Goal: Browse casually: Explore the website without a specific task or goal

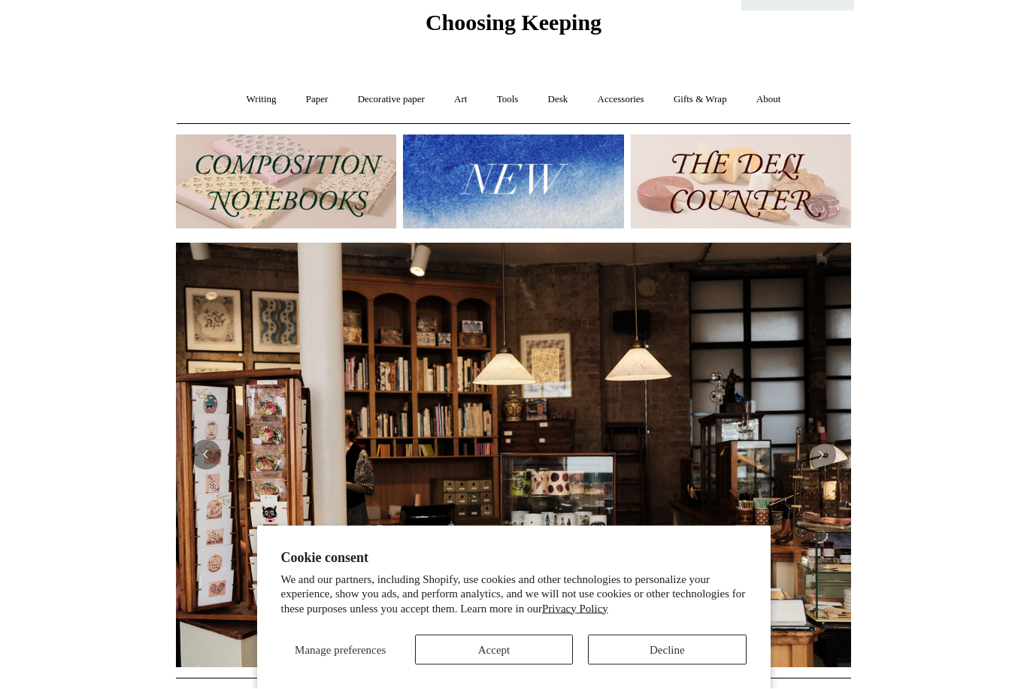
scroll to position [56, 0]
click at [535, 665] on button "Accept" at bounding box center [494, 650] width 158 height 30
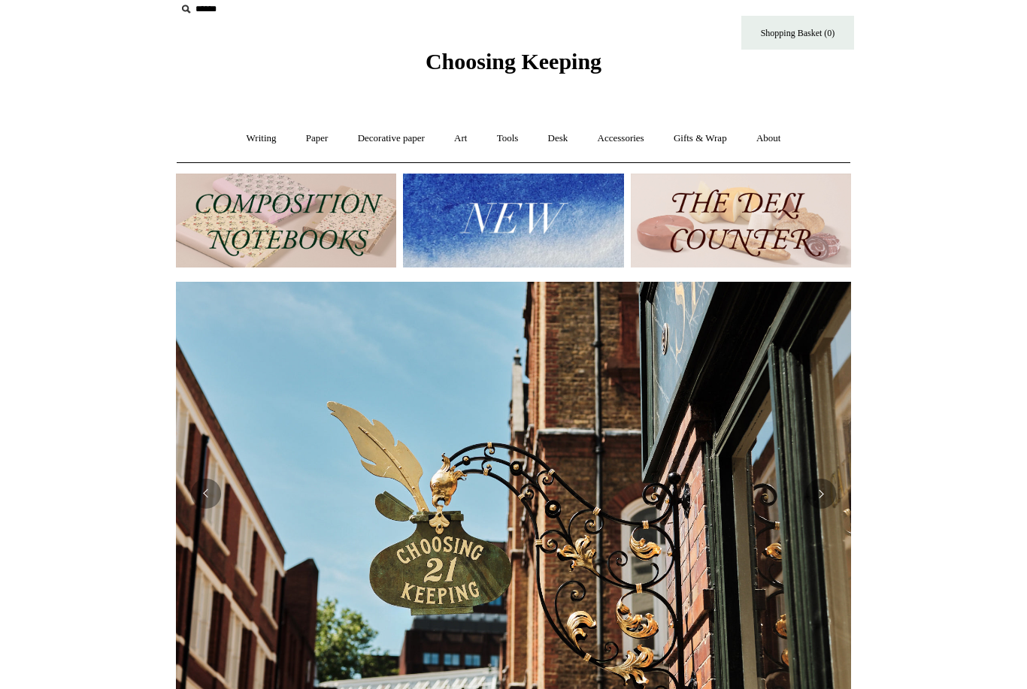
scroll to position [0, 0]
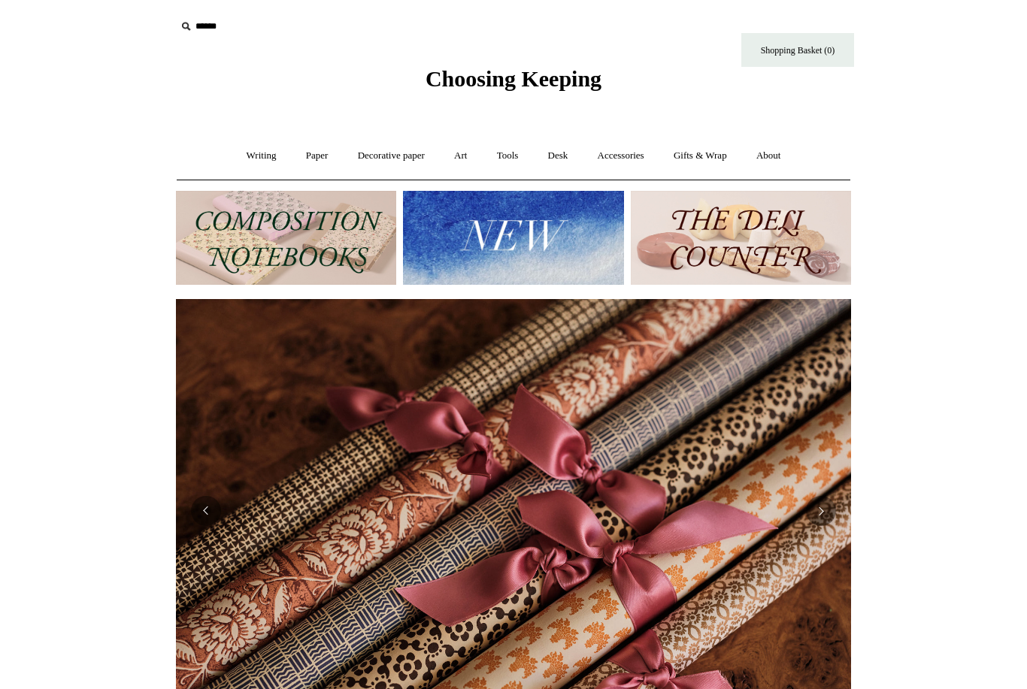
click at [244, 150] on link "Writing +" at bounding box center [261, 156] width 57 height 40
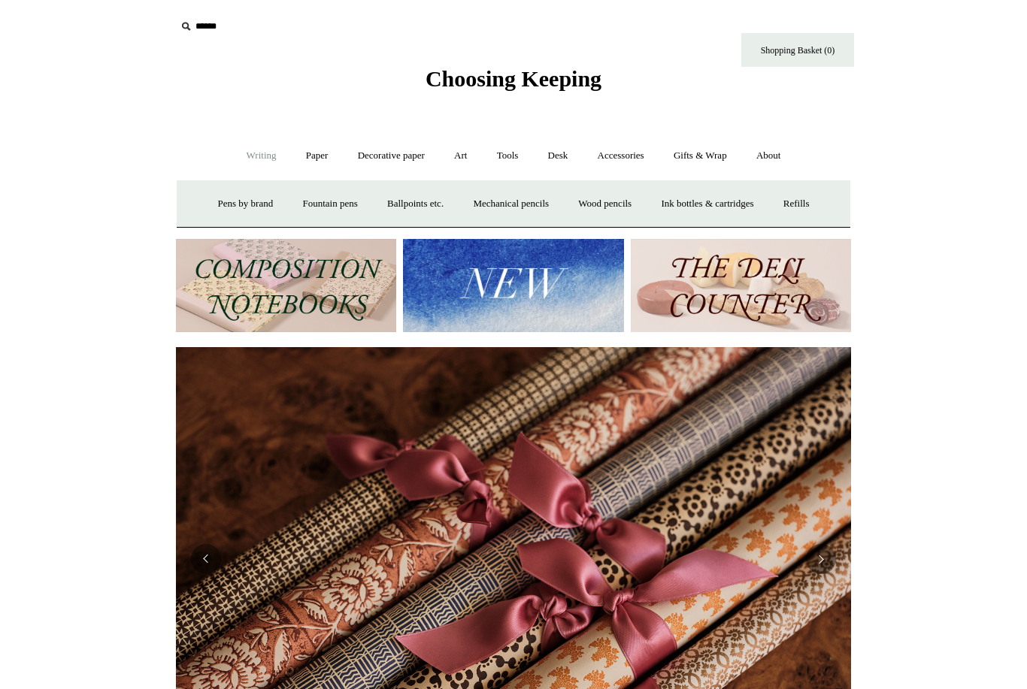
click at [265, 144] on link "Writing -" at bounding box center [261, 156] width 57 height 40
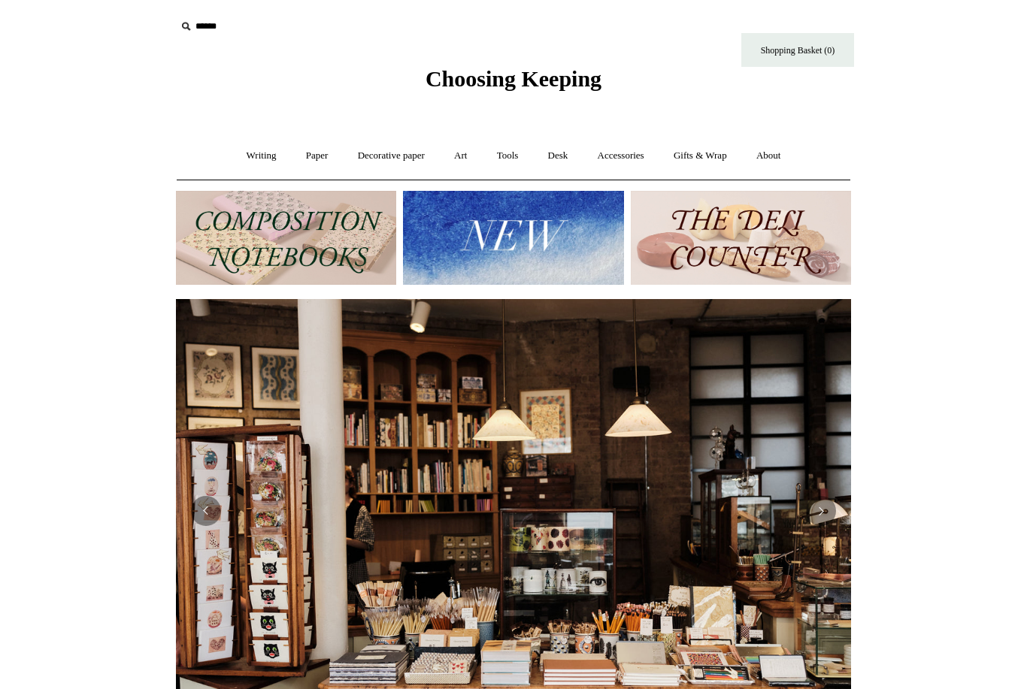
click at [238, 147] on link "Writing +" at bounding box center [261, 156] width 57 height 40
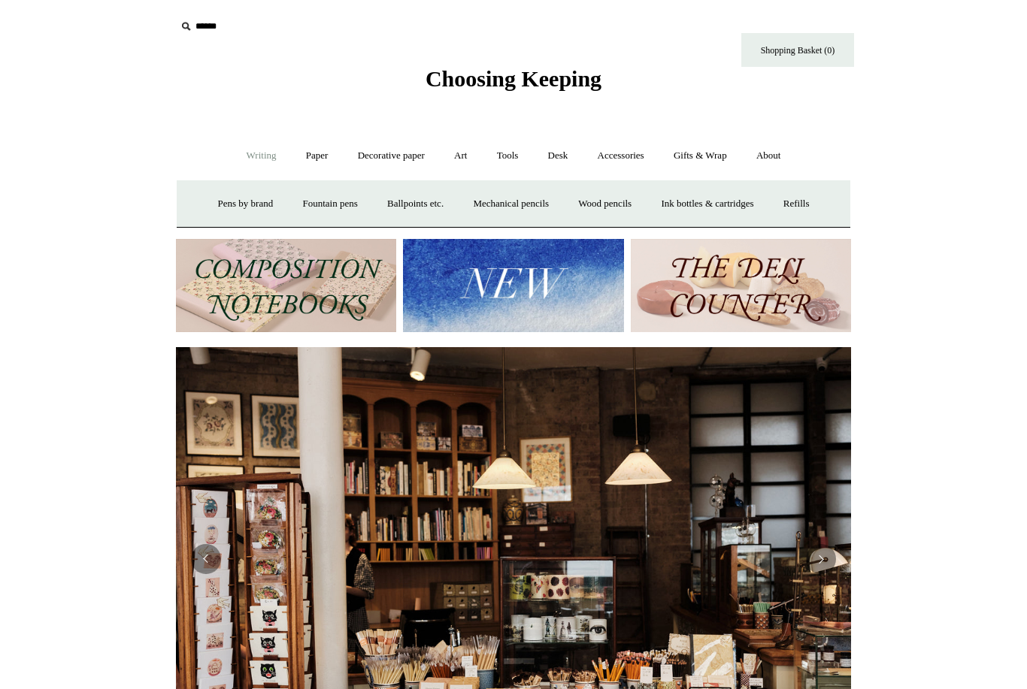
click at [223, 214] on link "Pens by brand +" at bounding box center [246, 204] width 83 height 40
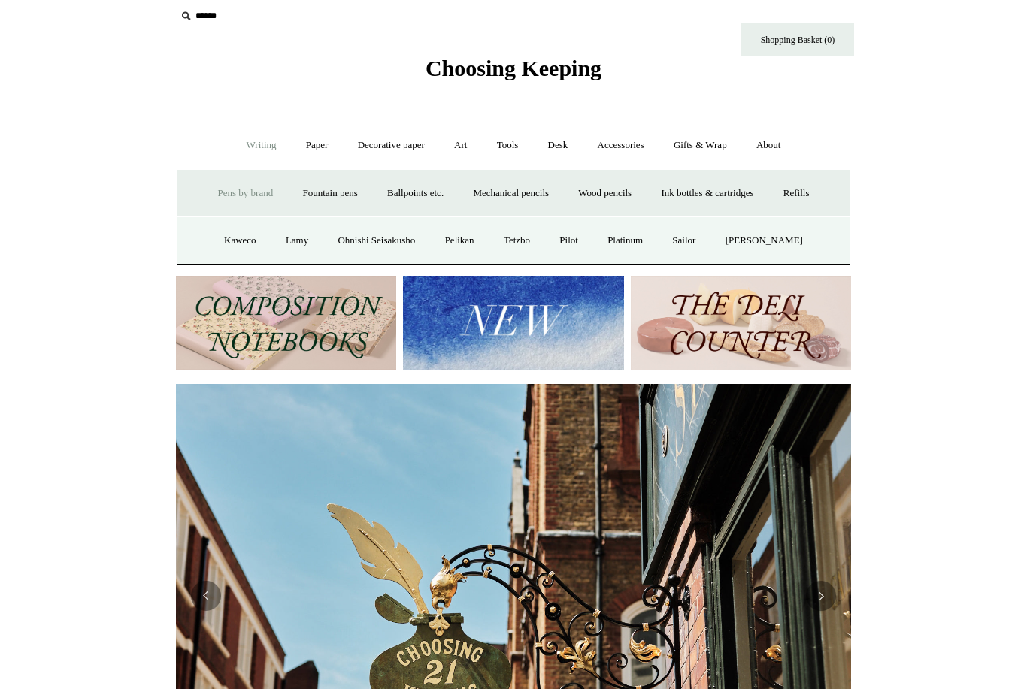
click at [317, 200] on link "Fountain pens +" at bounding box center [330, 194] width 82 height 40
click at [315, 148] on link "Paper +" at bounding box center [317, 146] width 50 height 40
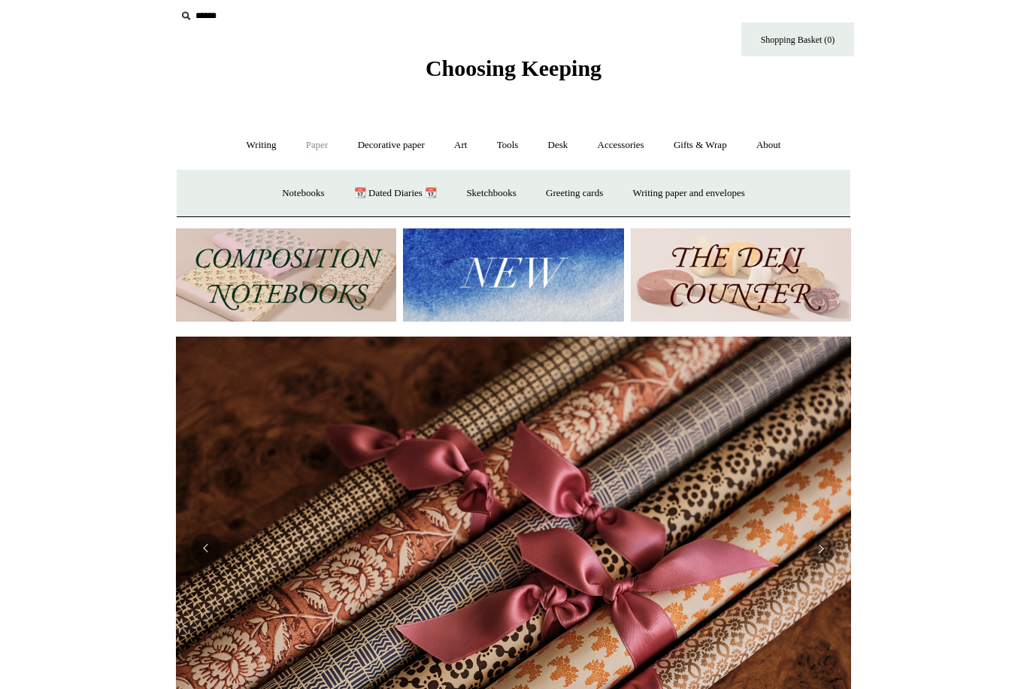
click at [279, 186] on link "Notebooks +" at bounding box center [302, 194] width 69 height 40
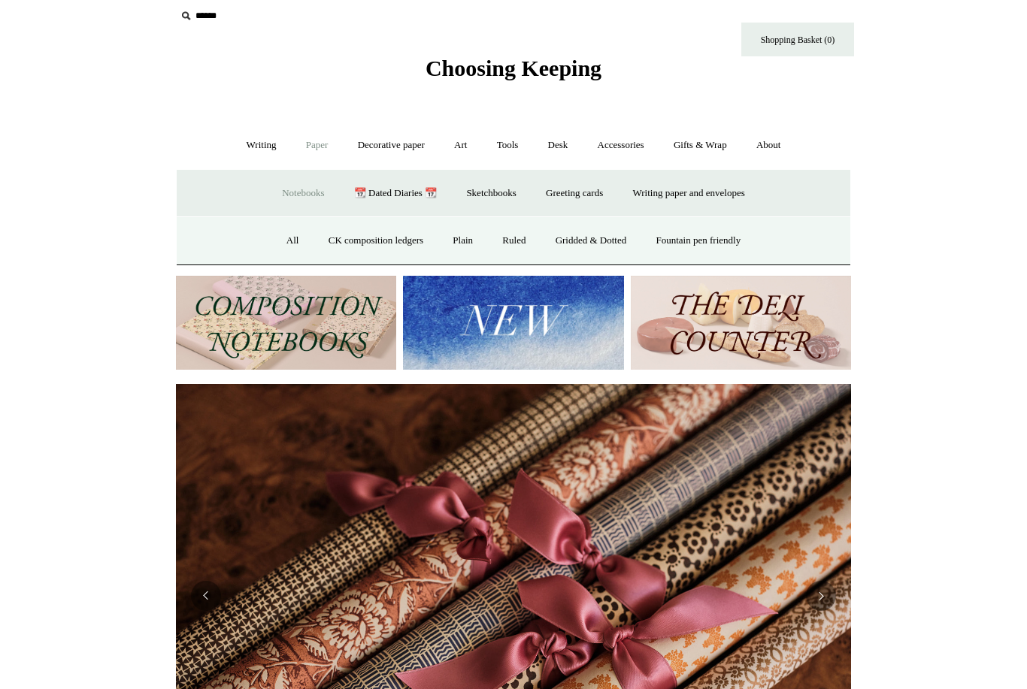
click at [280, 249] on link "All" at bounding box center [293, 241] width 40 height 40
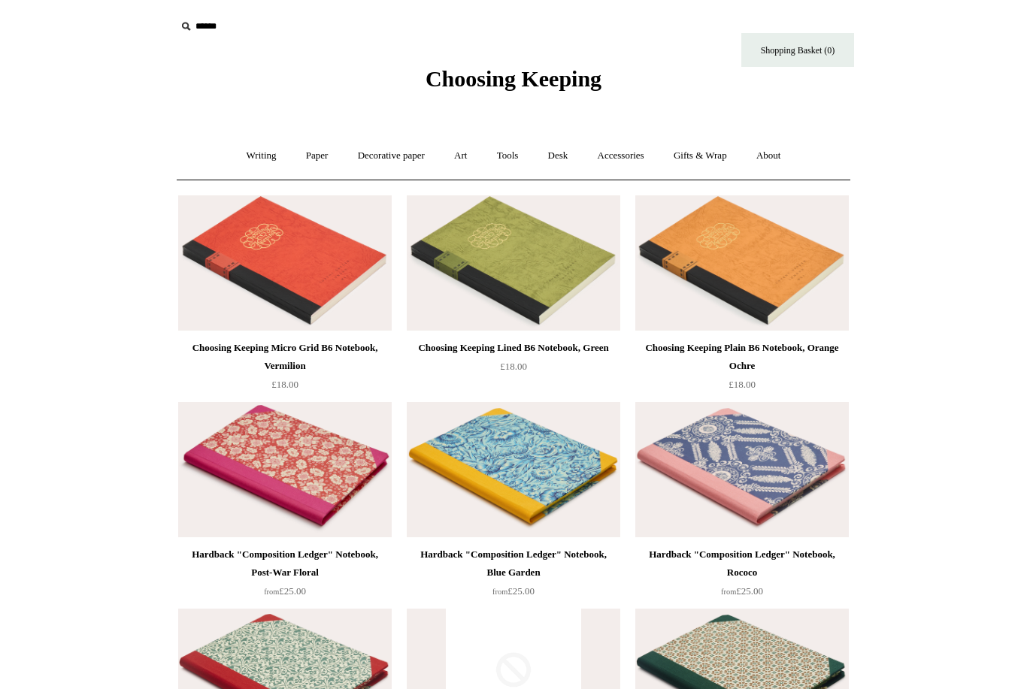
click at [471, 151] on link "Art +" at bounding box center [461, 156] width 40 height 40
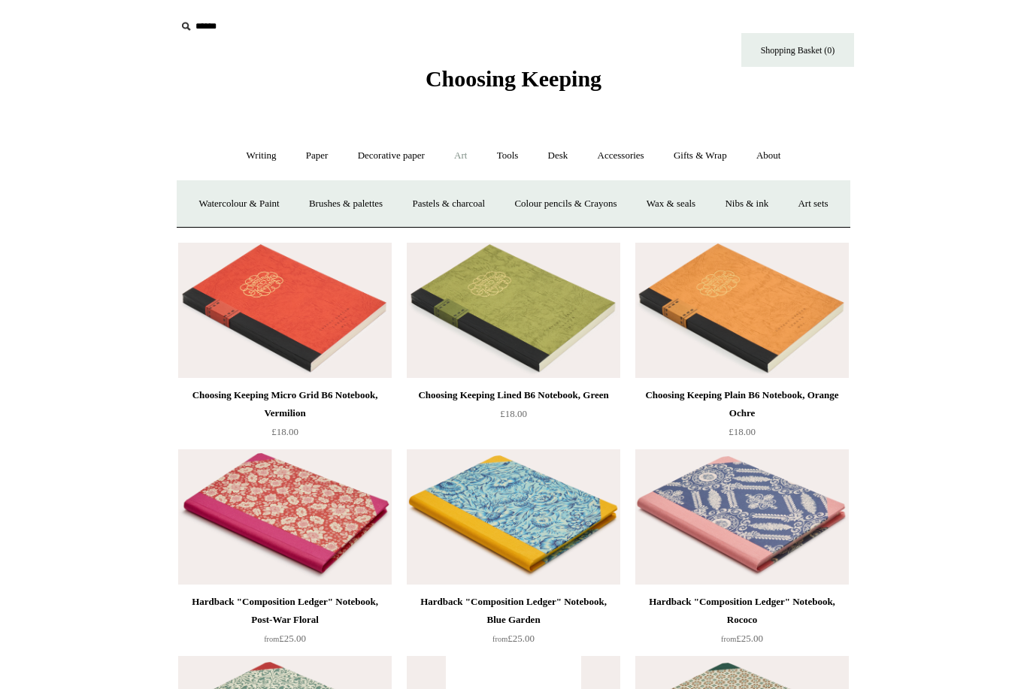
click at [710, 156] on link "Gifts & Wrap +" at bounding box center [700, 156] width 80 height 40
click at [253, 198] on link "Greeting cards +" at bounding box center [250, 204] width 84 height 40
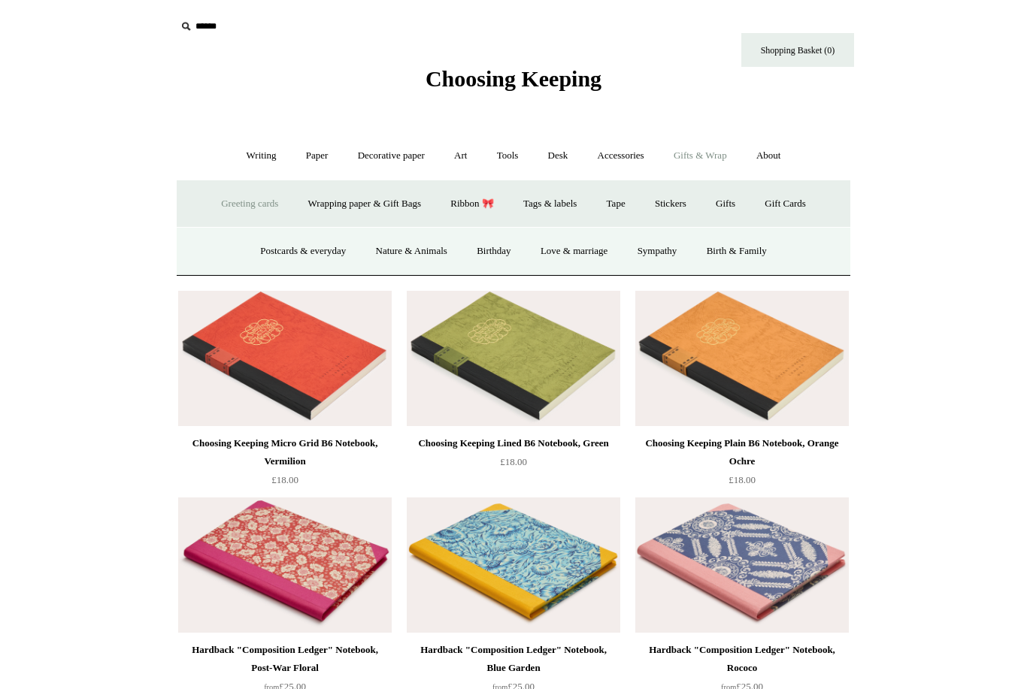
click at [302, 264] on link "Postcards & everyday" at bounding box center [303, 252] width 113 height 40
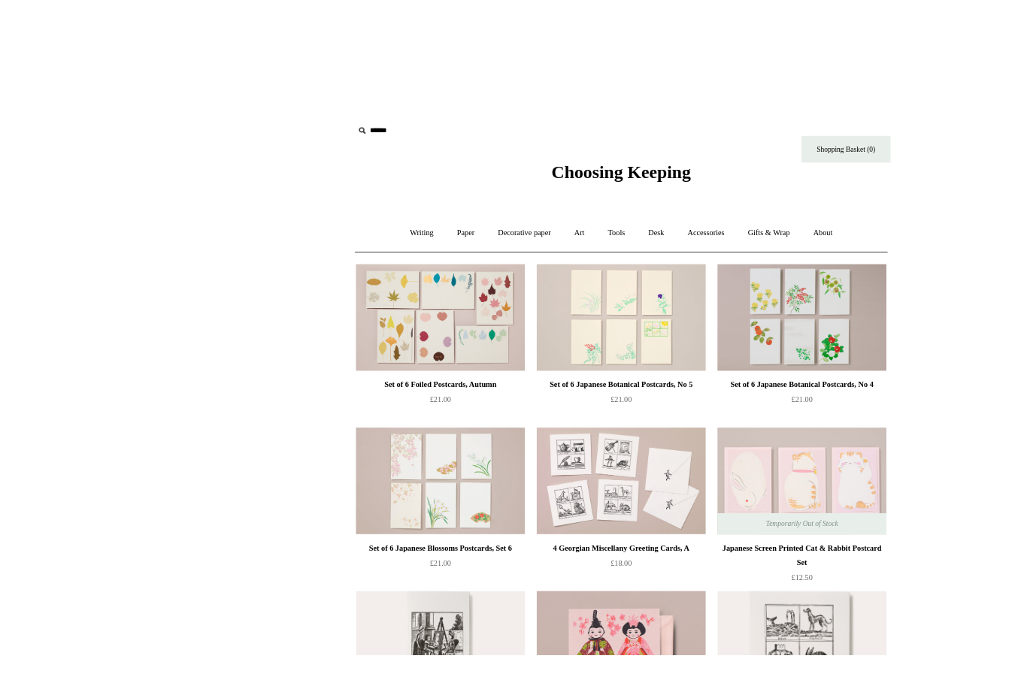
scroll to position [21, 0]
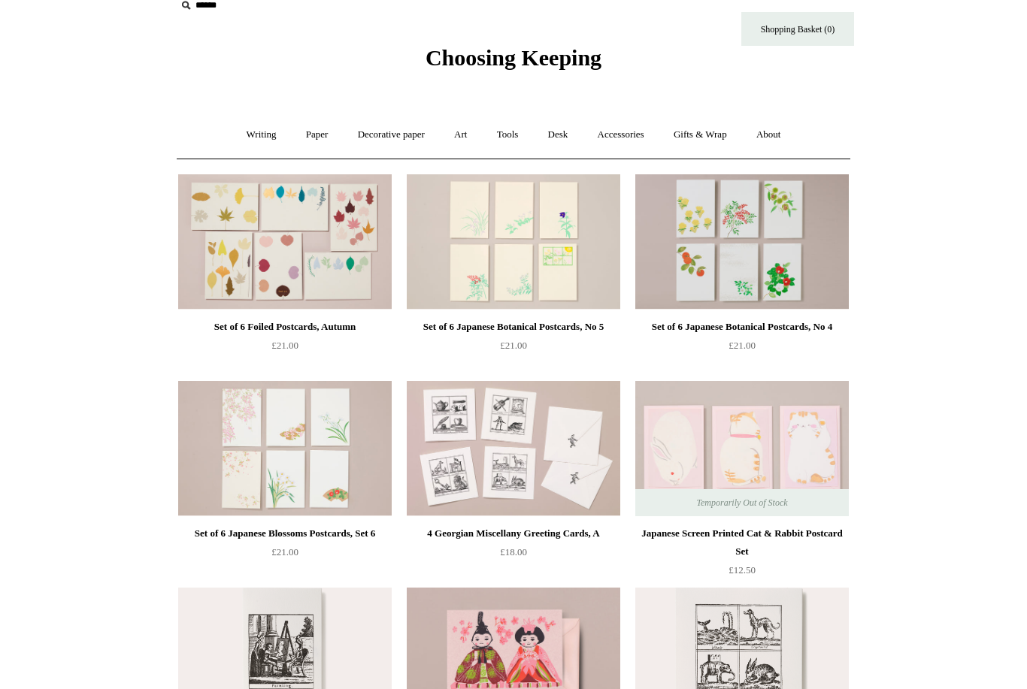
click at [717, 136] on link "Gifts & Wrap +" at bounding box center [700, 135] width 80 height 40
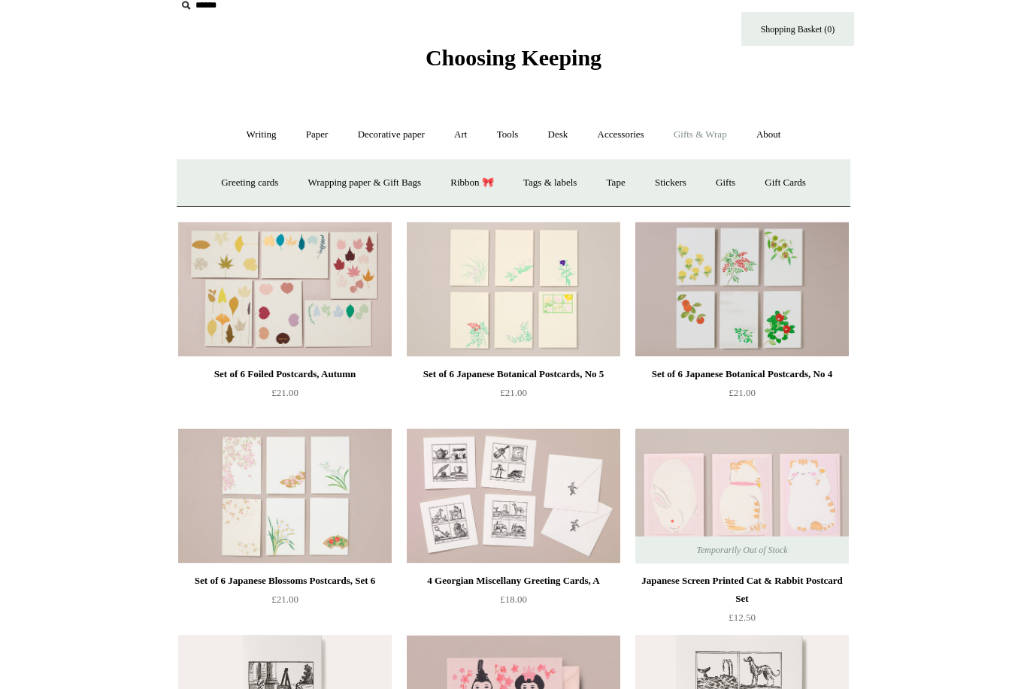
click at [256, 193] on link "Greeting cards +" at bounding box center [250, 183] width 84 height 40
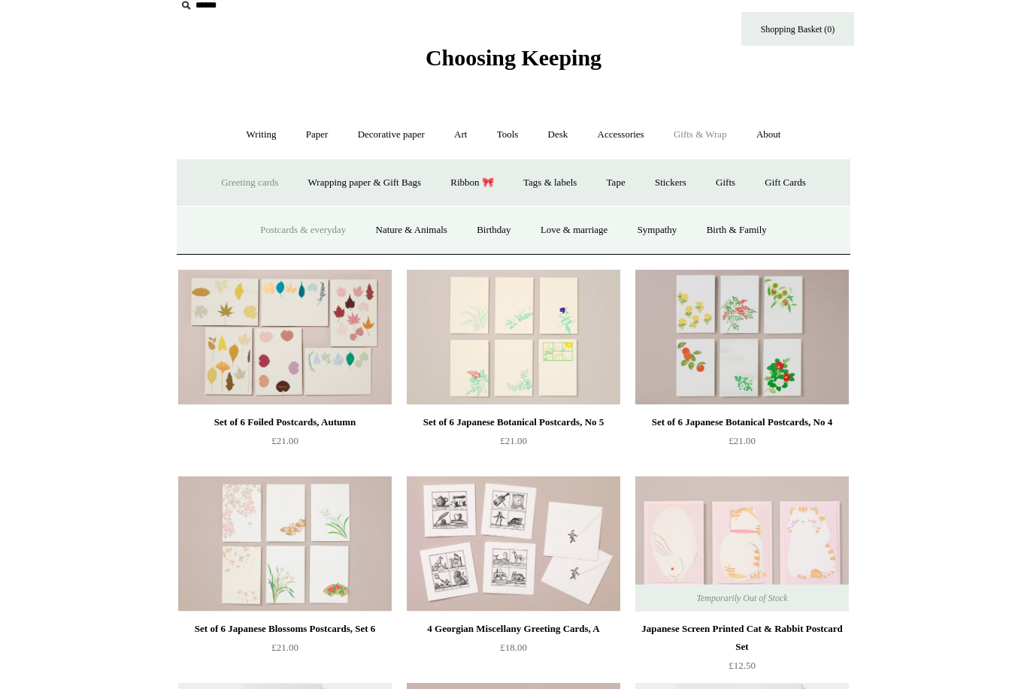
click at [426, 235] on link "Nature & Animals" at bounding box center [411, 231] width 98 height 40
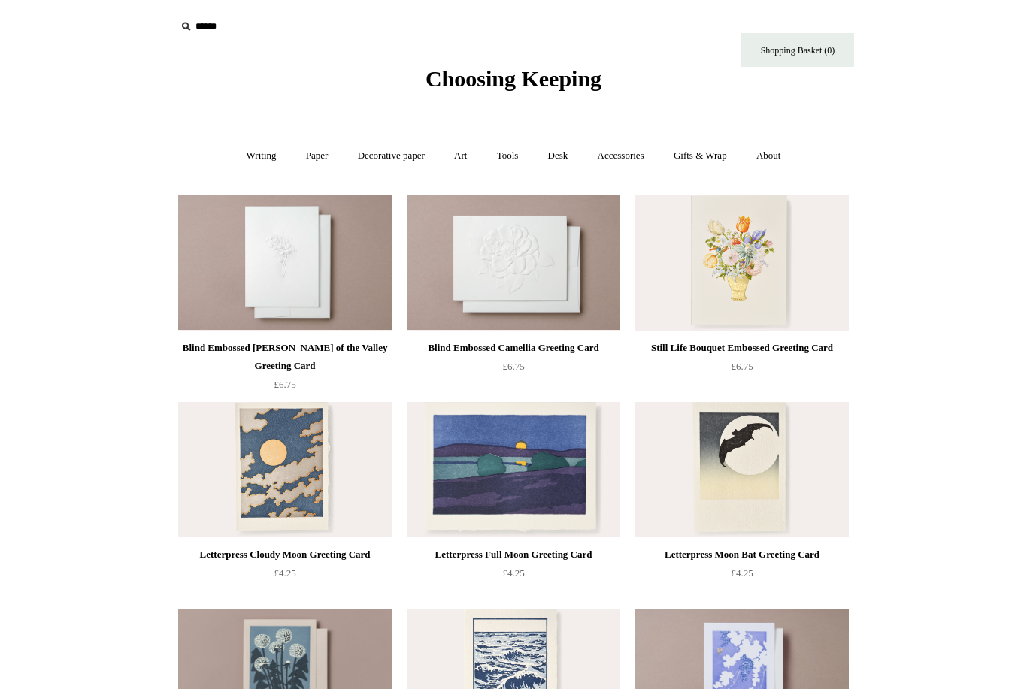
click at [638, 153] on link "Accessories +" at bounding box center [621, 156] width 74 height 40
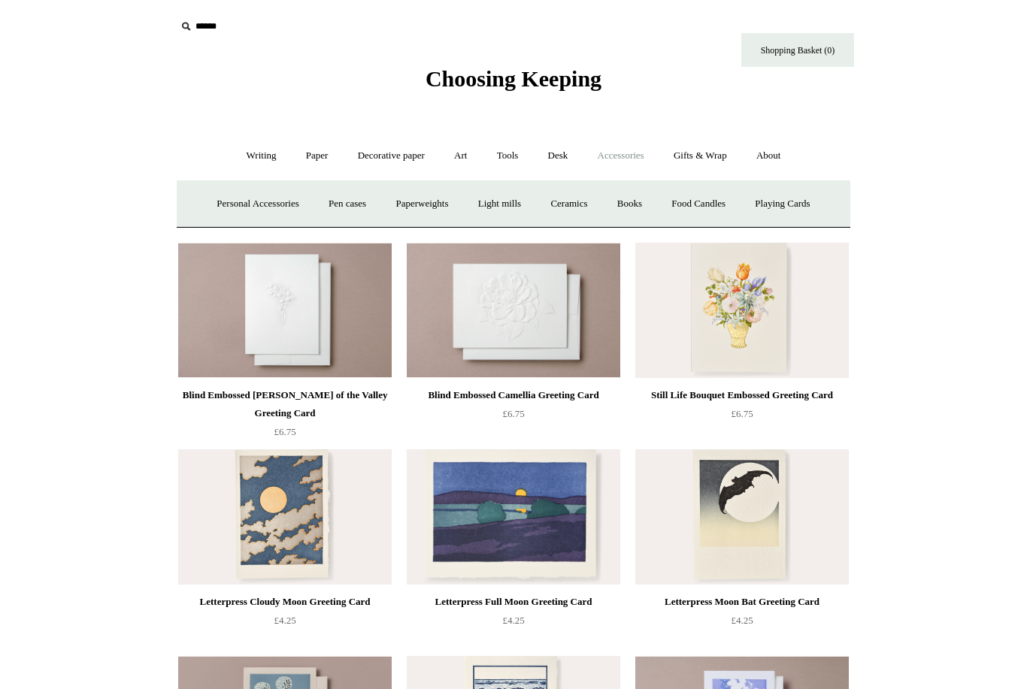
click at [250, 208] on link "Personal Accessories +" at bounding box center [257, 204] width 109 height 40
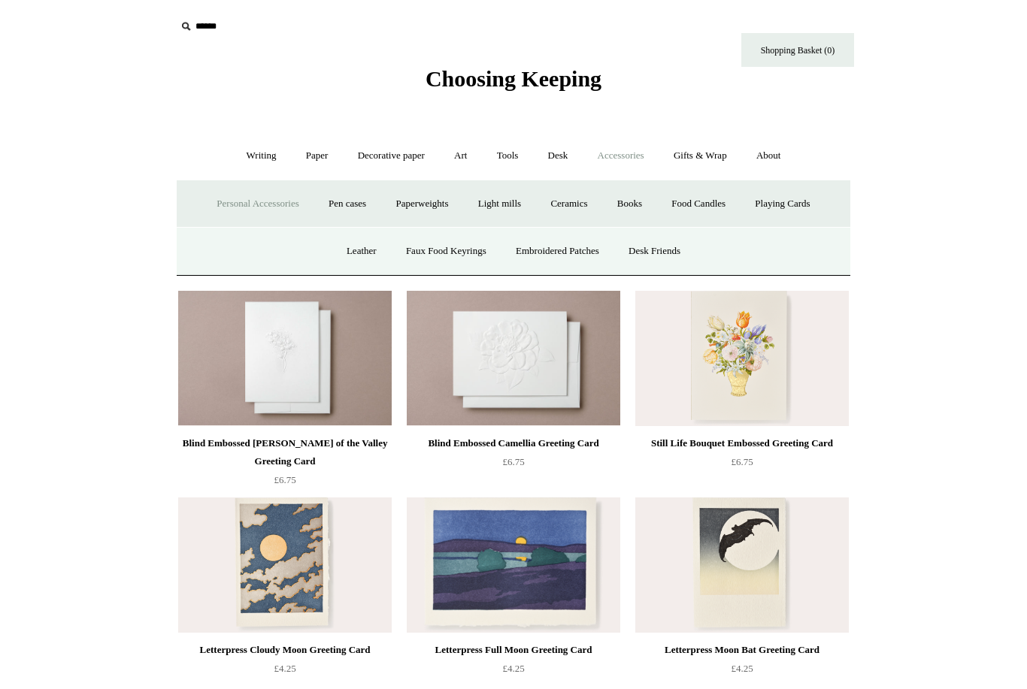
click at [353, 249] on link "Leather" at bounding box center [361, 252] width 57 height 40
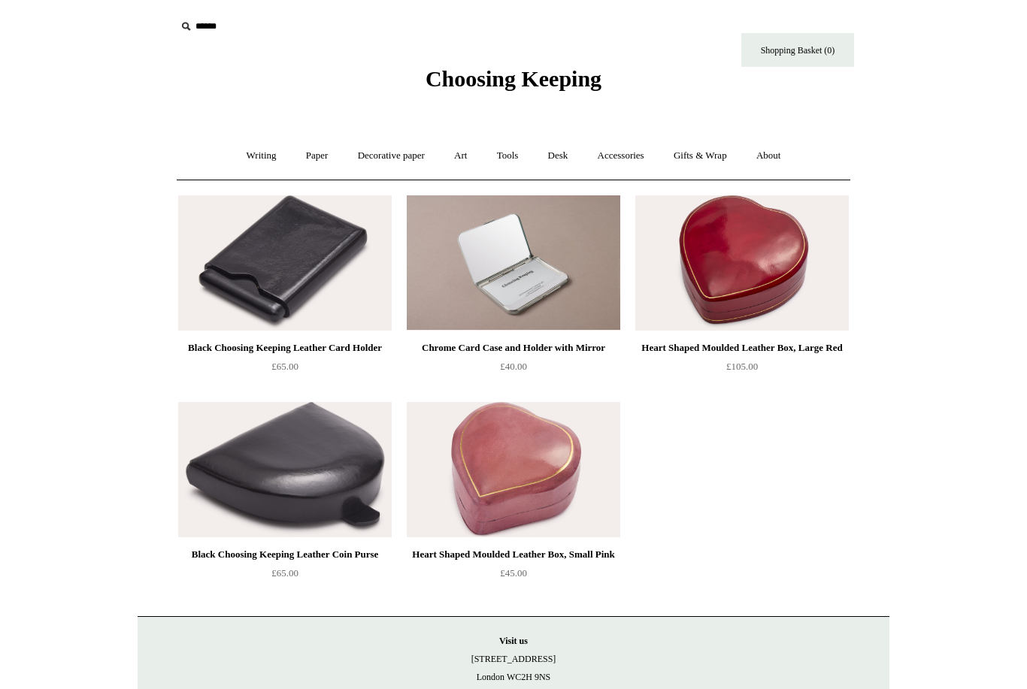
click at [631, 154] on link "Accessories +" at bounding box center [621, 156] width 74 height 40
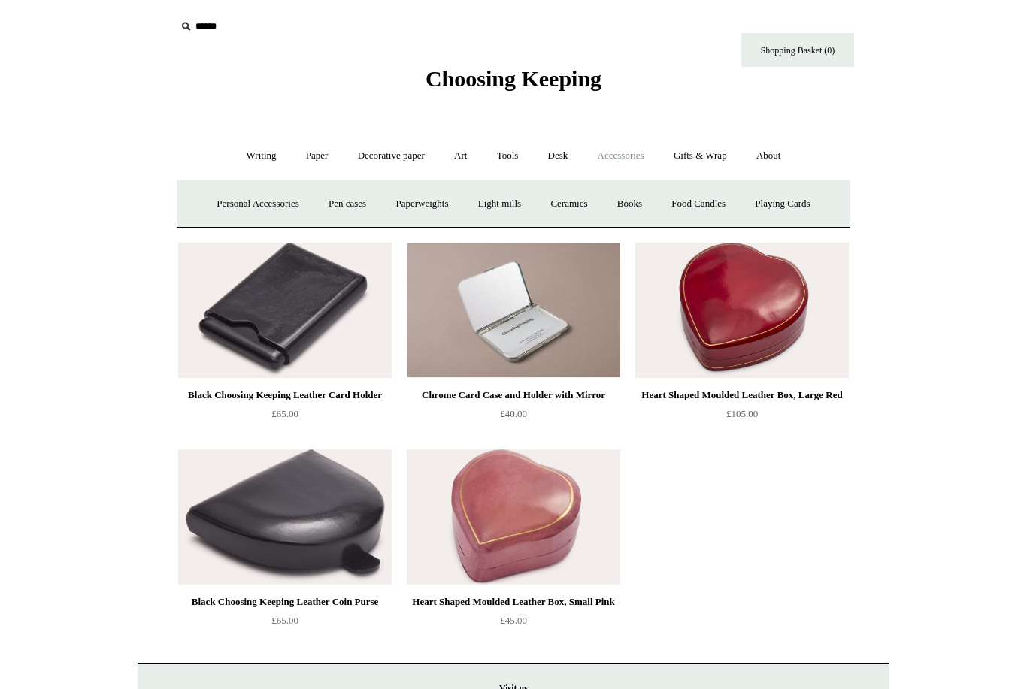
click at [588, 215] on link "Ceramics +" at bounding box center [569, 204] width 64 height 40
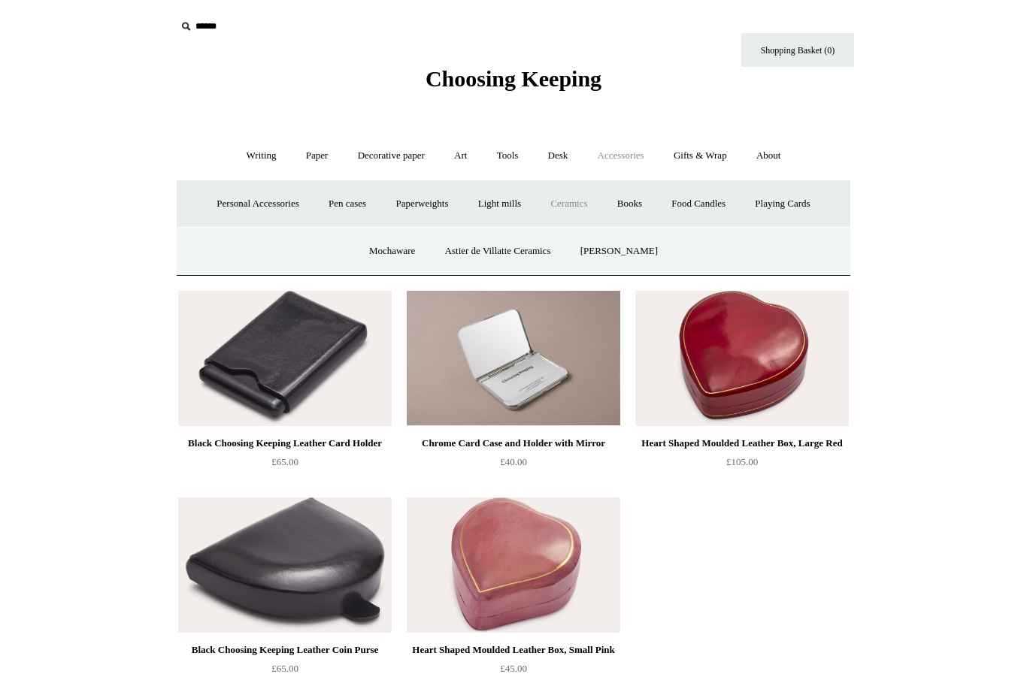
click at [411, 248] on link "Mochaware" at bounding box center [392, 252] width 73 height 40
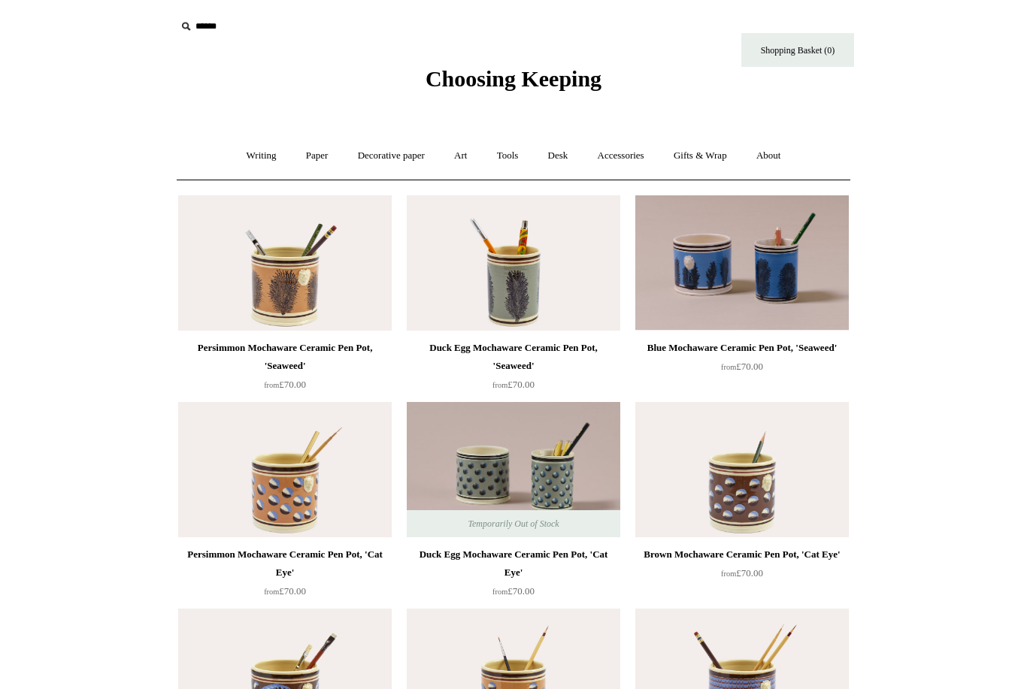
click at [512, 162] on link "Tools +" at bounding box center [507, 156] width 49 height 40
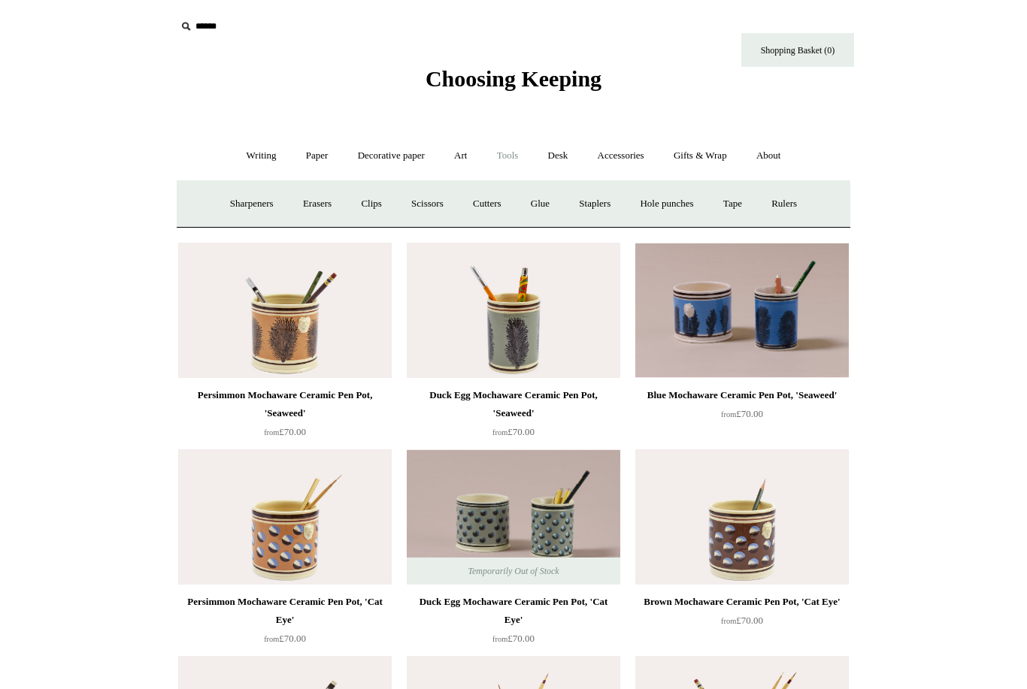
click at [561, 160] on link "Desk +" at bounding box center [558, 156] width 47 height 40
click at [317, 208] on link "Pen pots" at bounding box center [334, 204] width 60 height 40
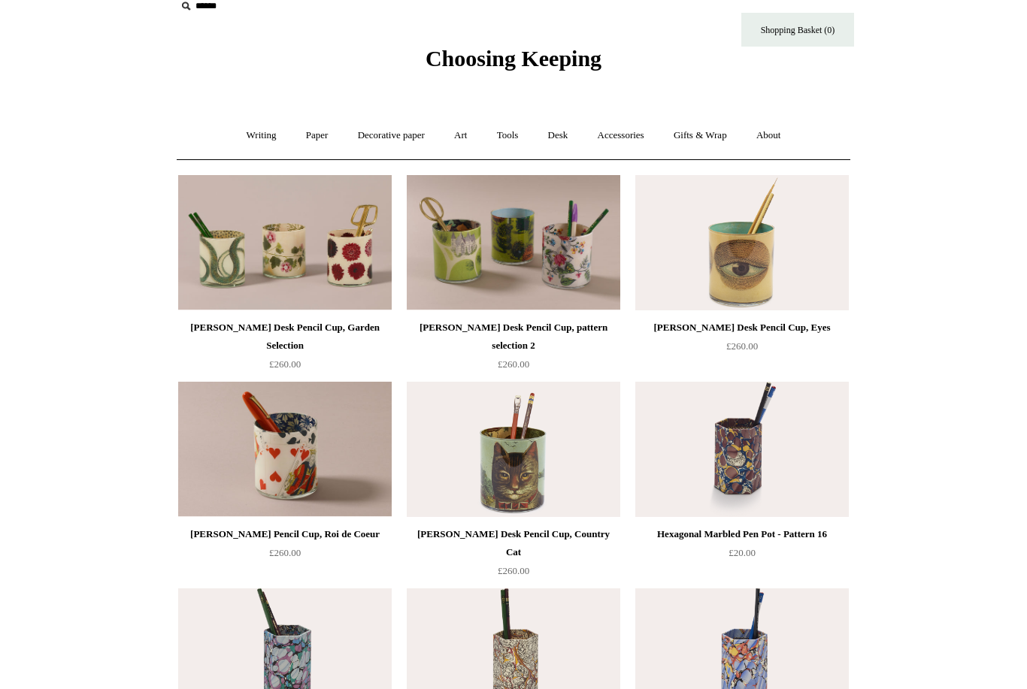
scroll to position [27, 0]
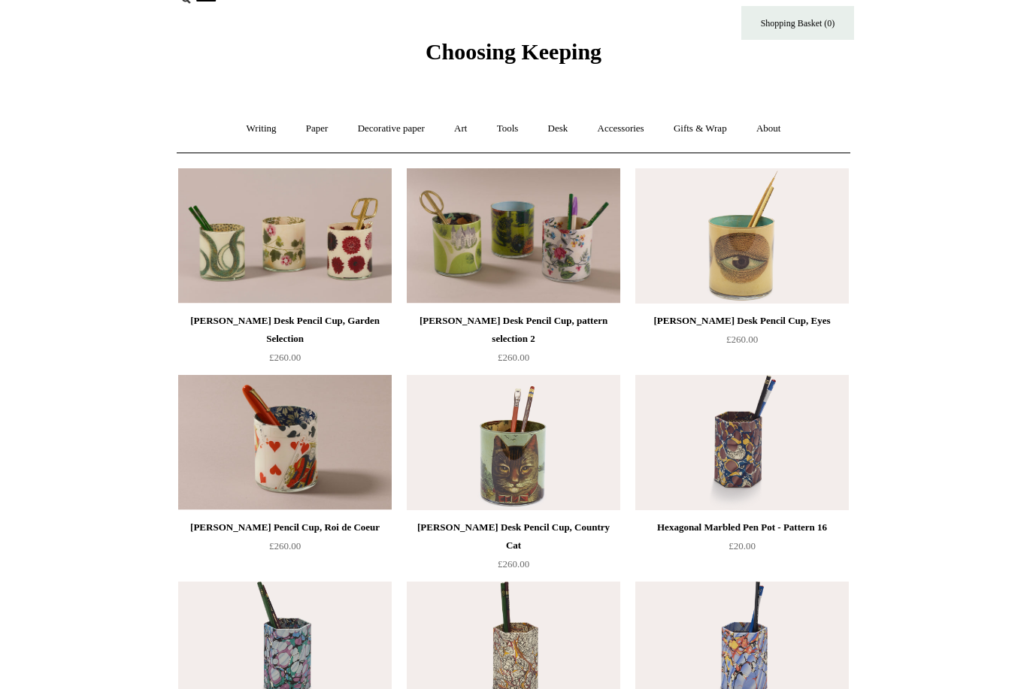
click at [304, 125] on link "Paper +" at bounding box center [317, 129] width 50 height 40
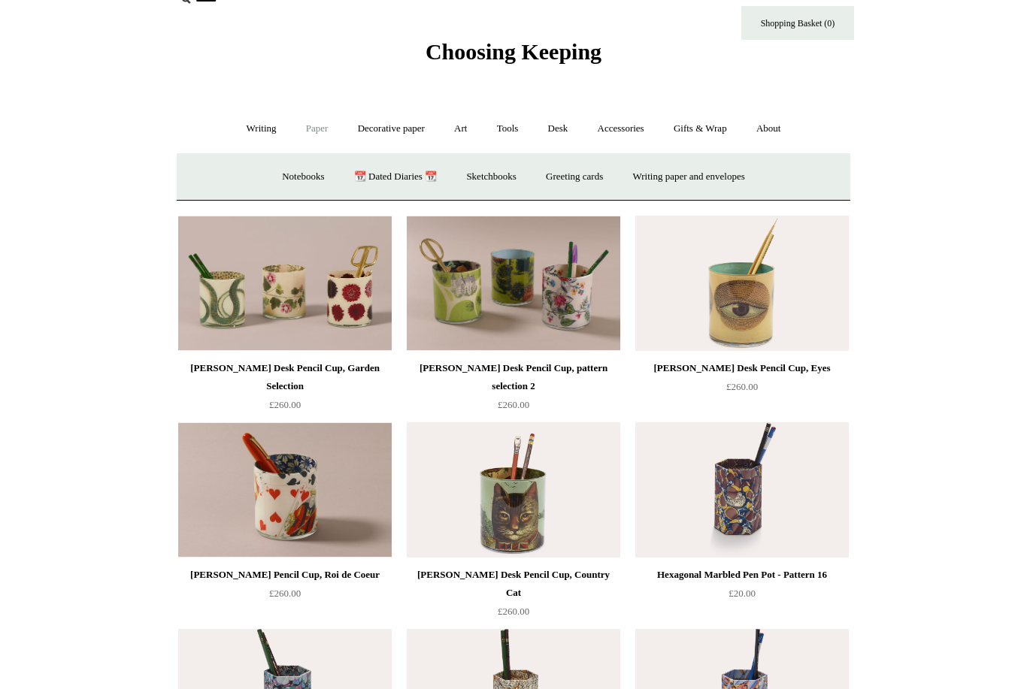
click at [456, 117] on link "Art +" at bounding box center [461, 129] width 40 height 40
click at [691, 123] on link "Gifts & Wrap +" at bounding box center [700, 129] width 80 height 40
click at [626, 131] on link "Accessories +" at bounding box center [621, 129] width 74 height 40
click at [382, 132] on link "Decorative paper +" at bounding box center [391, 129] width 94 height 40
click at [289, 168] on link "All" at bounding box center [285, 177] width 40 height 40
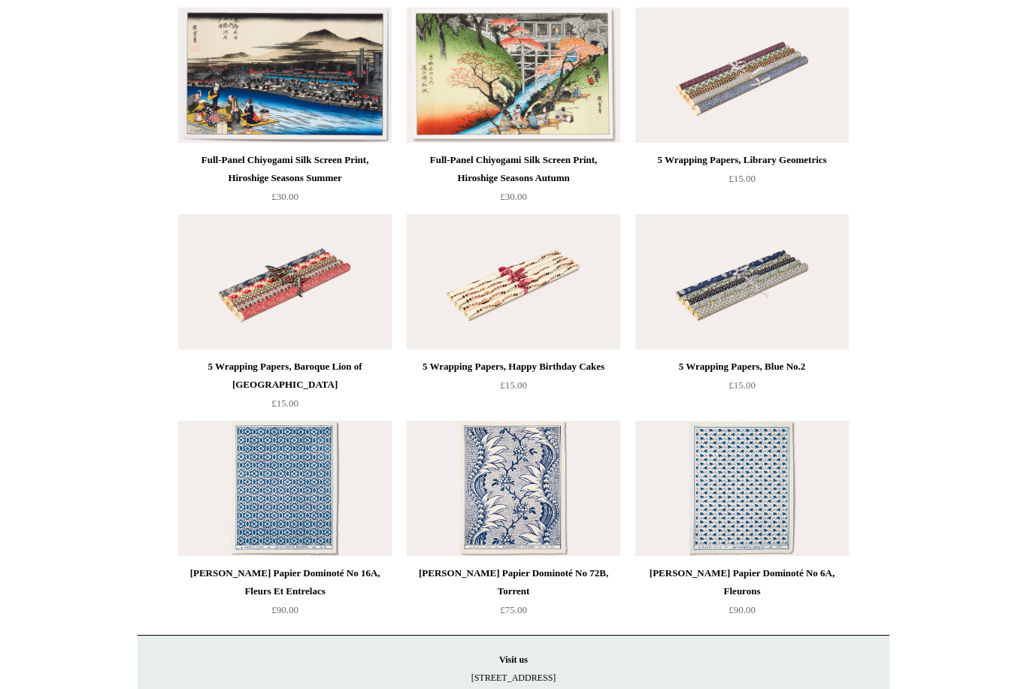
scroll to position [3495, 0]
click at [815, 326] on img at bounding box center [742, 282] width 214 height 135
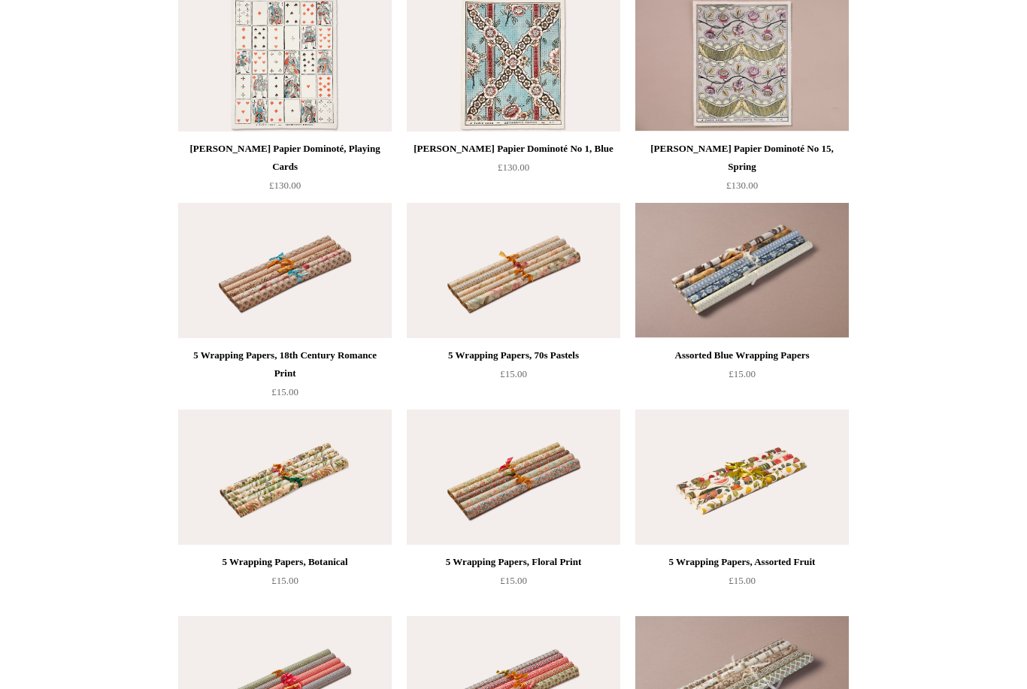
scroll to position [2870, 0]
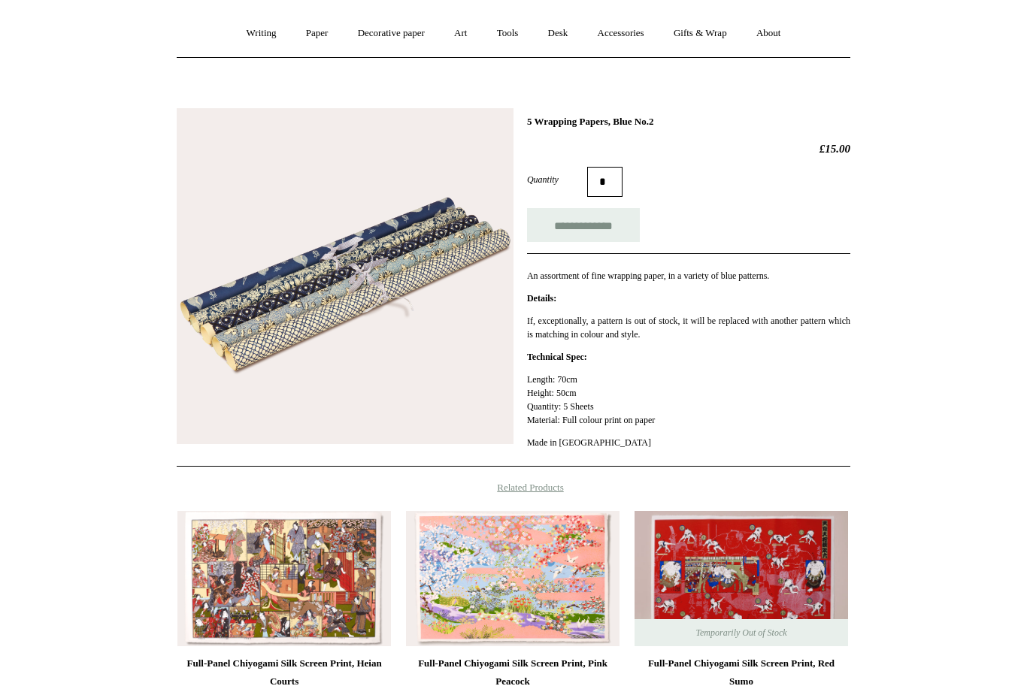
scroll to position [141, 0]
